Goal: Task Accomplishment & Management: Manage account settings

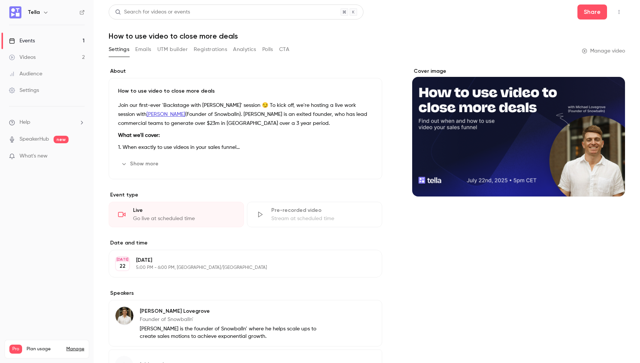
click at [55, 37] on link "Events 1" at bounding box center [47, 41] width 94 height 16
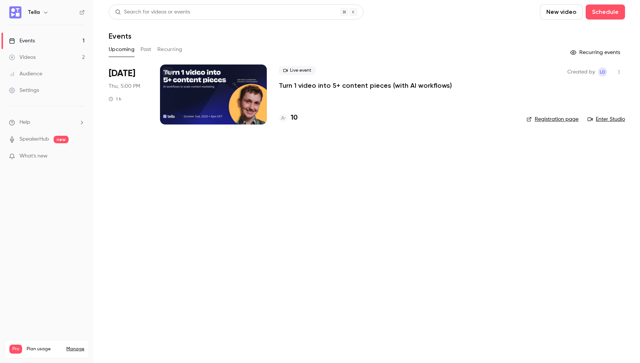
click at [281, 87] on p "Turn 1 video into 5+ content pieces (with AI workflows)" at bounding box center [365, 85] width 173 height 9
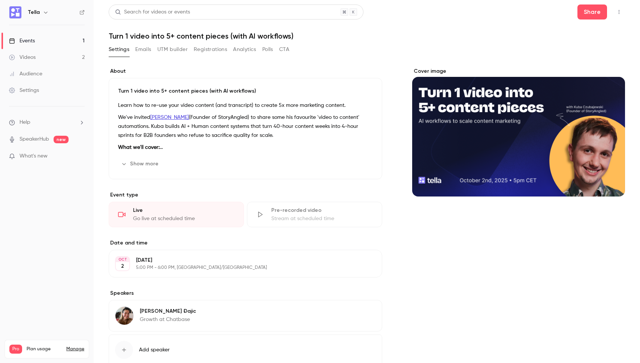
scroll to position [49, 0]
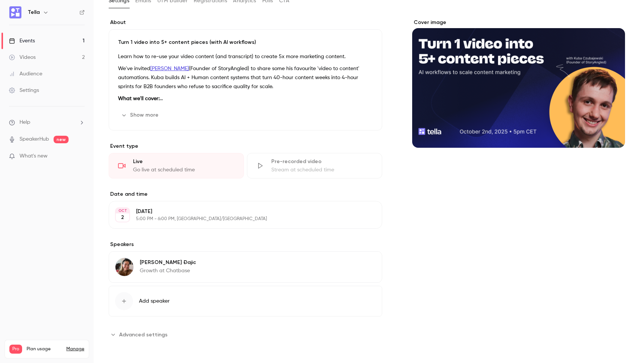
click at [296, 272] on div "[PERSON_NAME] Growth at Chatbase Edit" at bounding box center [245, 266] width 273 height 31
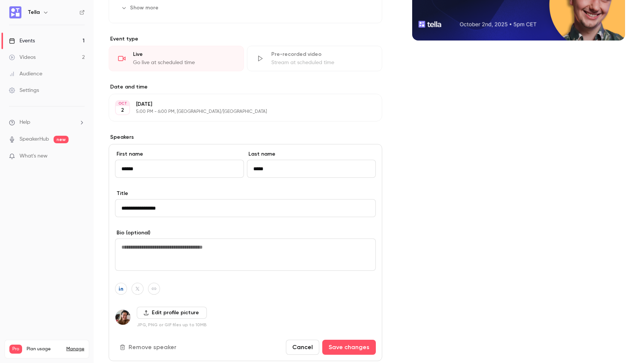
scroll to position [169, 0]
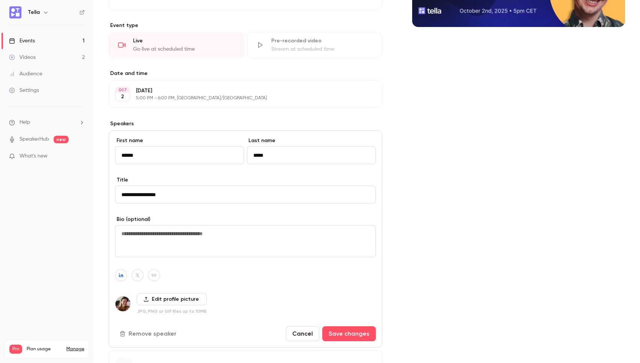
click at [164, 333] on button "Remove speaker" at bounding box center [148, 333] width 67 height 15
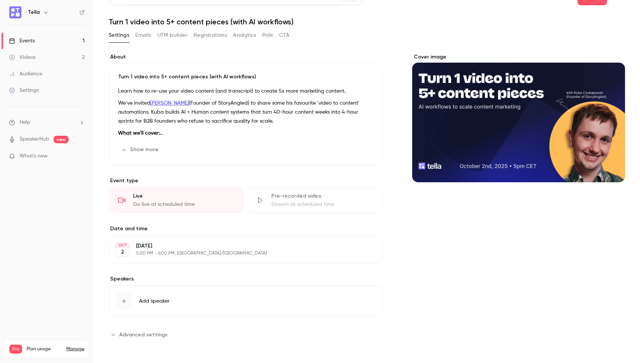
scroll to position [14, 0]
click at [141, 293] on button "Add speaker" at bounding box center [245, 300] width 273 height 31
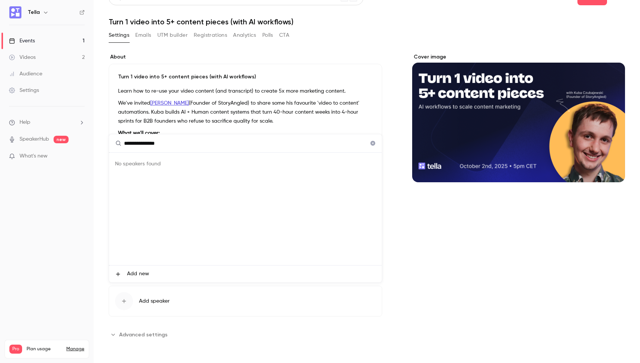
type input "**********"
click at [145, 272] on span "Add new" at bounding box center [138, 274] width 22 height 8
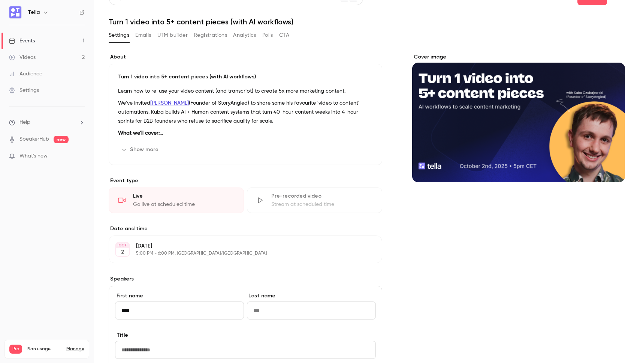
type input "****"
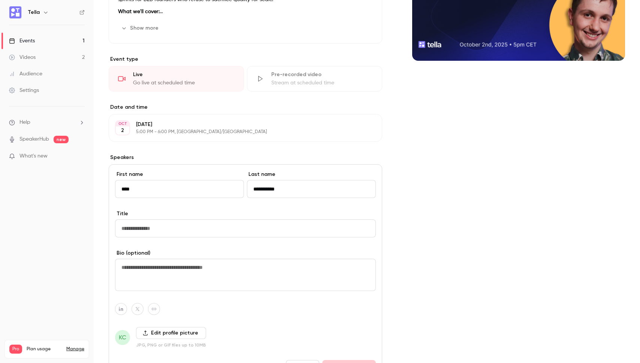
scroll to position [197, 0]
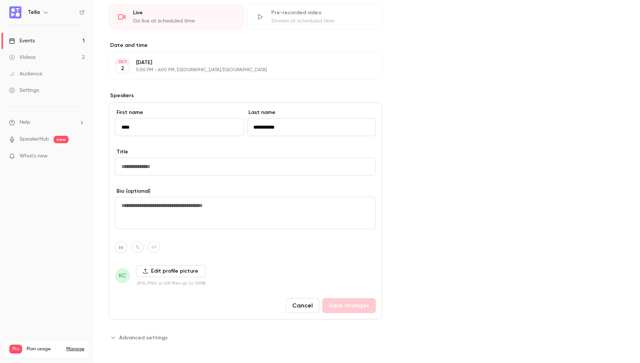
type input "**********"
click at [167, 171] on input "Title" at bounding box center [245, 166] width 261 height 18
type input "*"
type input "**********"
click at [151, 215] on textarea at bounding box center [245, 213] width 261 height 32
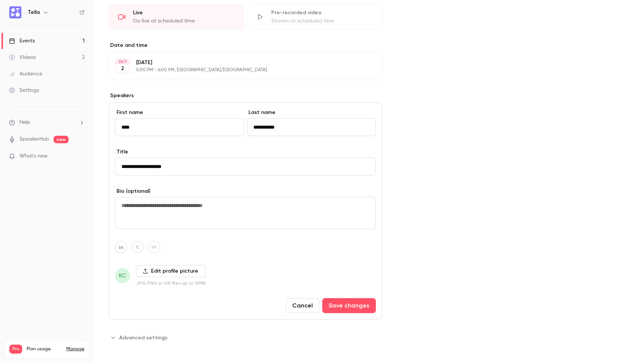
click at [125, 277] on span "KC" at bounding box center [122, 275] width 7 height 9
click at [148, 271] on label "Edit profile picture" at bounding box center [171, 271] width 70 height 12
click at [0, 0] on input "Edit profile picture" at bounding box center [0, 0] width 0 height 0
click at [155, 272] on label "Edit profile picture" at bounding box center [171, 271] width 70 height 12
click at [0, 0] on input "Edit profile picture" at bounding box center [0, 0] width 0 height 0
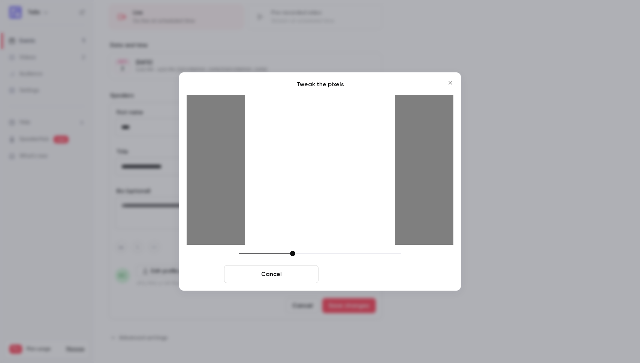
click at [348, 275] on button "Crop and save" at bounding box center [368, 274] width 94 height 18
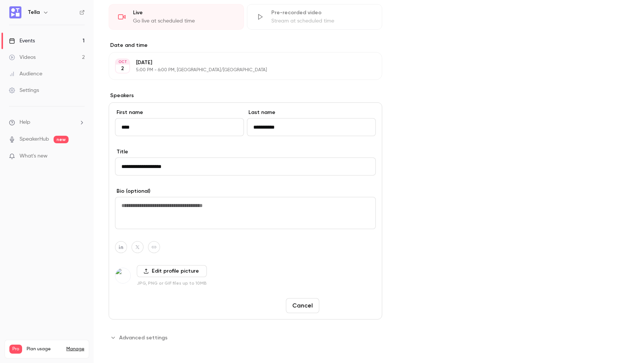
click at [346, 304] on button "Save changes" at bounding box center [349, 305] width 54 height 15
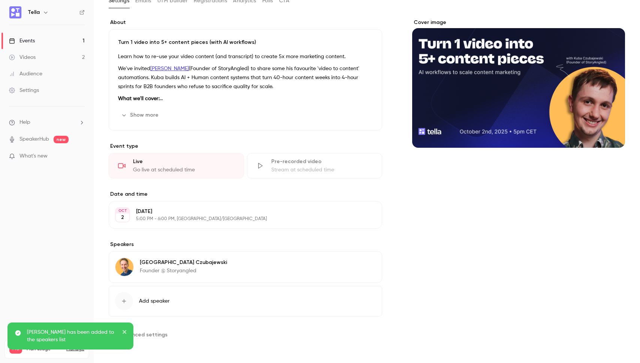
click at [124, 330] on icon "close" at bounding box center [124, 332] width 5 height 6
